Goal: Transaction & Acquisition: Purchase product/service

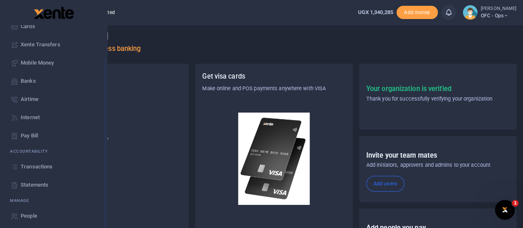
scroll to position [67, 0]
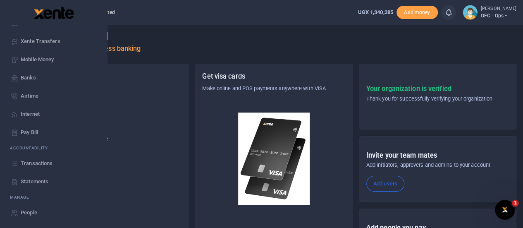
click at [28, 177] on span "Statements" at bounding box center [35, 181] width 28 height 8
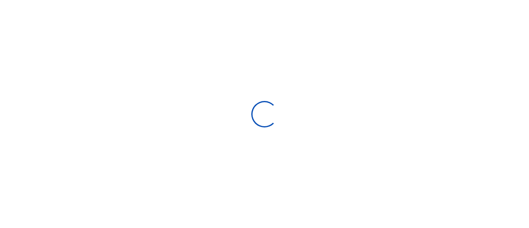
select select "ALL"
type input "[DATE] - [DATE]"
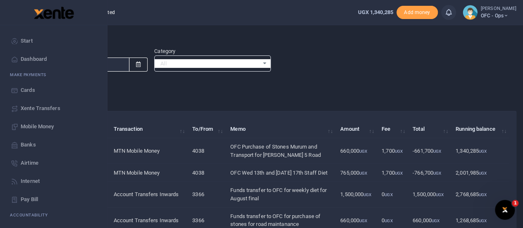
click at [22, 39] on span "Start" at bounding box center [27, 41] width 12 height 8
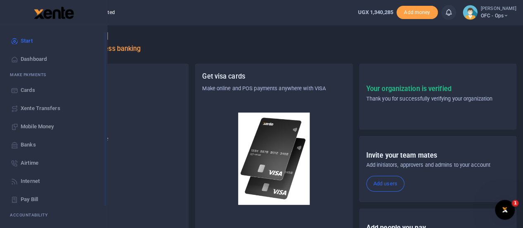
scroll to position [67, 0]
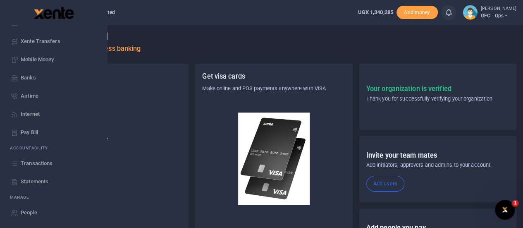
click at [34, 177] on span "Statements" at bounding box center [35, 181] width 28 height 8
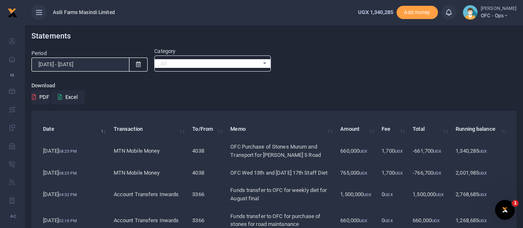
click at [254, 11] on ul "Asili Farms Masindi Limited" at bounding box center [188, 12] width 326 height 25
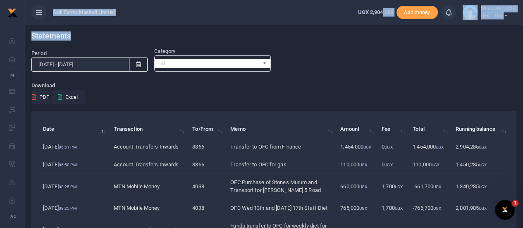
drag, startPoint x: 419, startPoint y: 33, endPoint x: 383, endPoint y: 17, distance: 39.5
click at [383, 17] on body "Start Dashboard M ake Payments Cards Xente Transfers Mobile Money Banks Airtime…" at bounding box center [261, 215] width 523 height 431
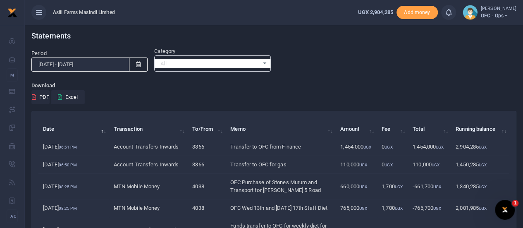
click at [362, 85] on p "Download" at bounding box center [273, 85] width 485 height 9
click at [128, 53] on div "Period 07/15/2025 - 08/13/2025" at bounding box center [89, 60] width 123 height 22
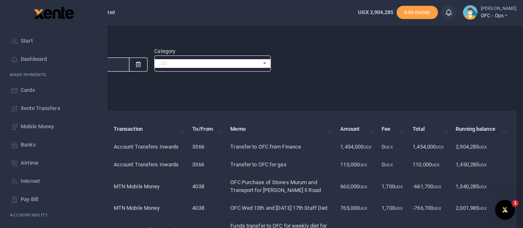
click at [24, 40] on span "Start" at bounding box center [27, 41] width 12 height 8
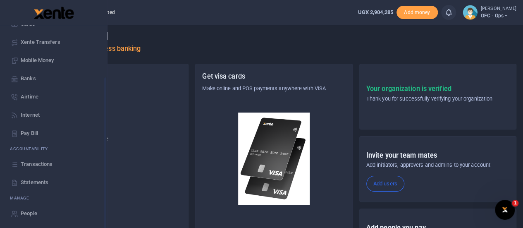
scroll to position [67, 0]
click at [34, 181] on span "Statements" at bounding box center [35, 181] width 28 height 8
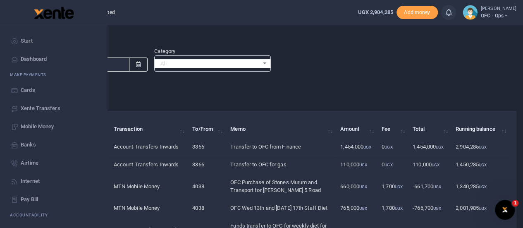
click at [27, 41] on span "Start" at bounding box center [27, 41] width 12 height 8
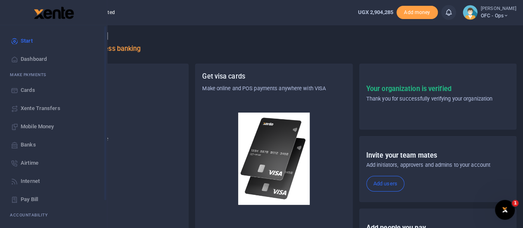
click at [32, 42] on span "Start" at bounding box center [27, 41] width 12 height 8
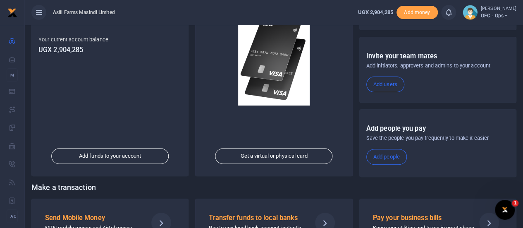
scroll to position [144, 0]
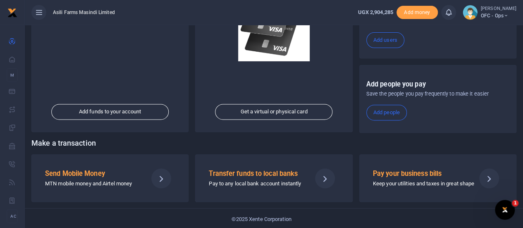
click at [91, 172] on h5 "Send Mobile Money" at bounding box center [93, 174] width 96 height 8
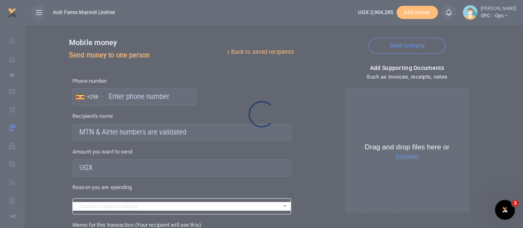
select select
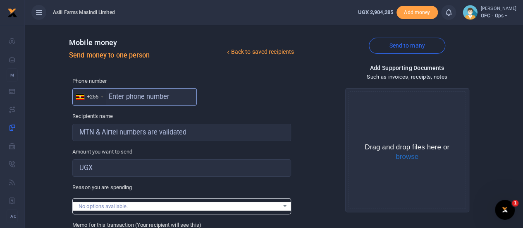
click at [134, 97] on input "text" at bounding box center [134, 96] width 124 height 17
type input "773124143"
type input "Isaac Olila"
type input "773124143"
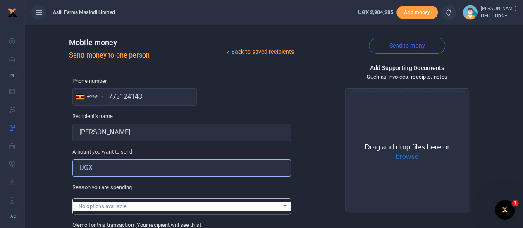
click at [105, 169] on input "Amount you want to send" at bounding box center [181, 167] width 219 height 17
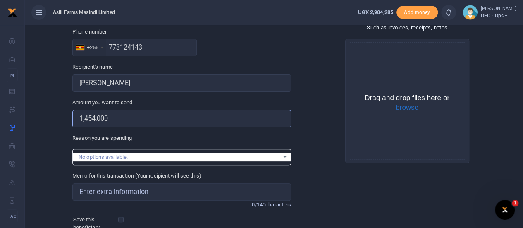
scroll to position [50, 0]
type input "1,454,000"
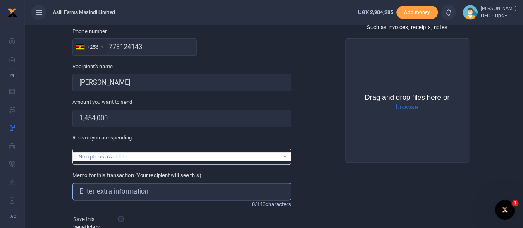
click at [177, 188] on input "Memo for this transaction (Your recipient will see this)" at bounding box center [181, 191] width 219 height 17
type input "OFC Weighbridge Lightening Arrester Installation costs"
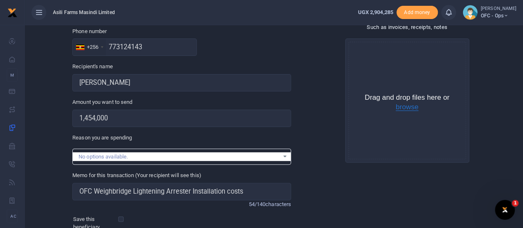
click at [406, 107] on button "browse" at bounding box center [407, 106] width 23 height 7
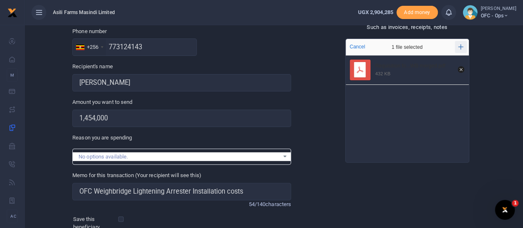
click at [457, 45] on button "Add more" at bounding box center [461, 47] width 12 height 12
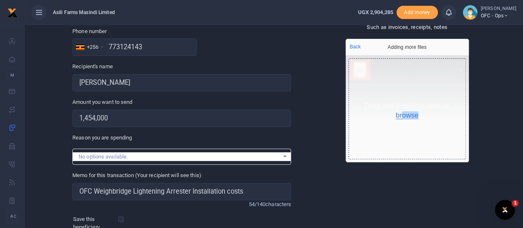
click at [404, 117] on div "Drag and drop files here or browse" at bounding box center [407, 110] width 117 height 19
click at [404, 117] on button "browse" at bounding box center [407, 115] width 23 height 7
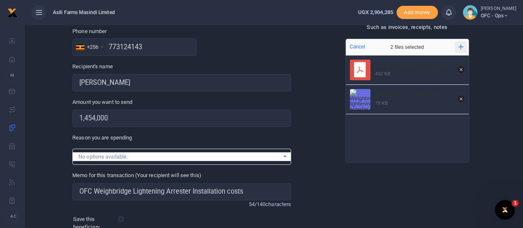
click at [459, 47] on icon "Add more files" at bounding box center [460, 47] width 5 height 6
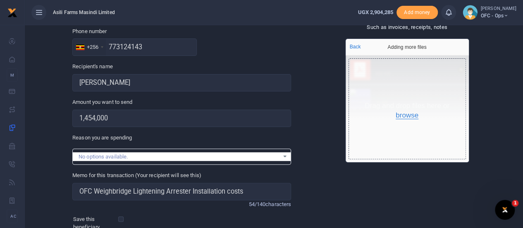
click at [405, 116] on button "browse" at bounding box center [407, 115] width 23 height 7
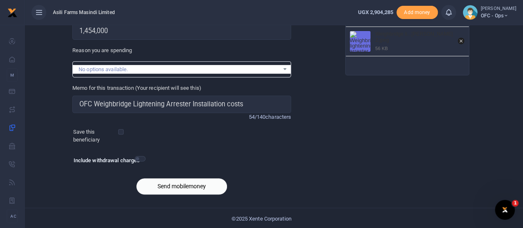
scroll to position [137, 0]
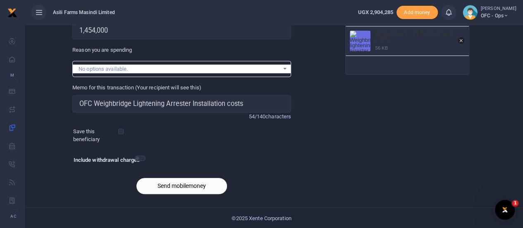
click at [185, 184] on button "Send mobilemoney" at bounding box center [181, 186] width 91 height 16
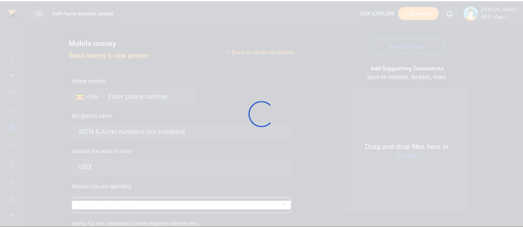
scroll to position [137, 0]
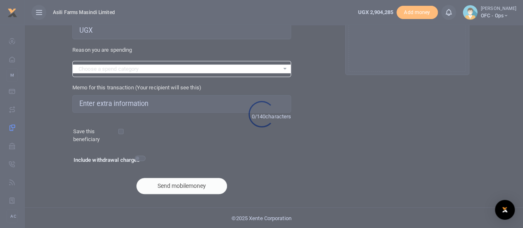
select select
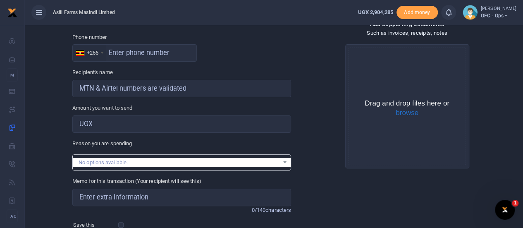
scroll to position [0, 0]
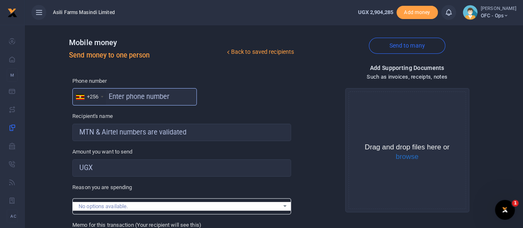
click at [128, 99] on input "text" at bounding box center [134, 96] width 124 height 17
type input "393206683"
type input "[PERSON_NAME]"
type input "393206683"
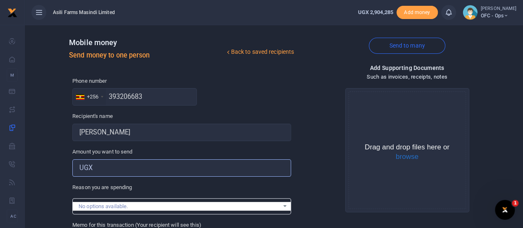
click at [103, 168] on input "Amount you want to send" at bounding box center [181, 167] width 219 height 17
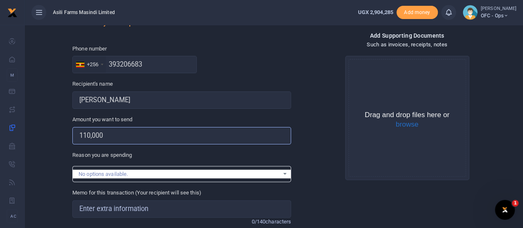
scroll to position [50, 0]
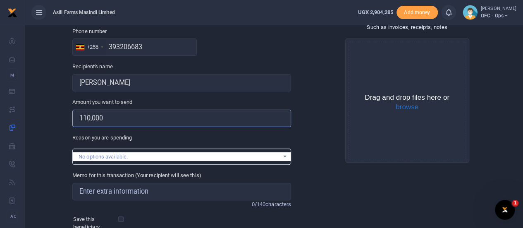
type input "110,000"
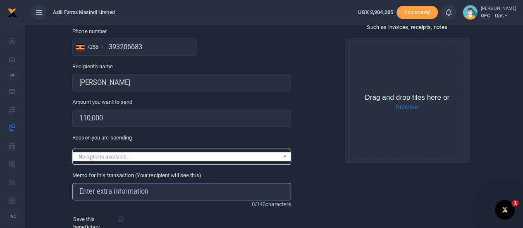
click at [122, 196] on input "Memo for this transaction (Your recipient will see this)" at bounding box center [181, 191] width 219 height 17
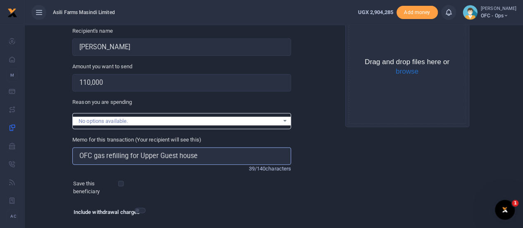
scroll to position [99, 0]
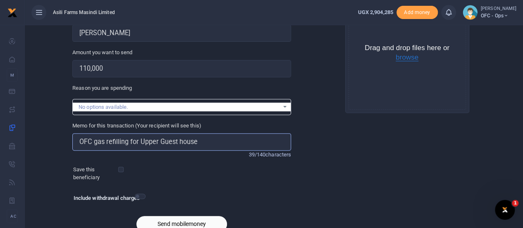
type input "OFC gas refilling for Upper Guest house"
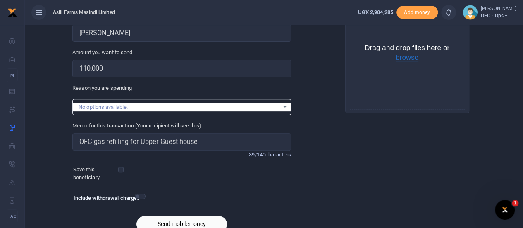
click at [404, 61] on button "browse" at bounding box center [407, 57] width 23 height 7
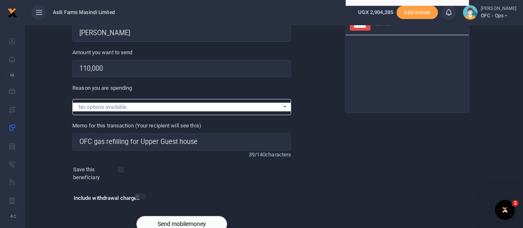
click at [185, 220] on button "Send mobilemoney" at bounding box center [181, 224] width 91 height 16
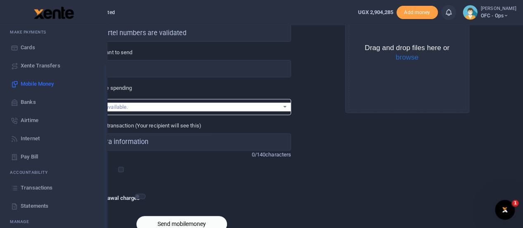
scroll to position [50, 0]
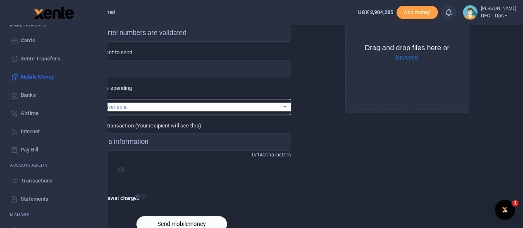
click at [30, 179] on span "Transactions" at bounding box center [37, 181] width 32 height 8
